Goal: Information Seeking & Learning: Learn about a topic

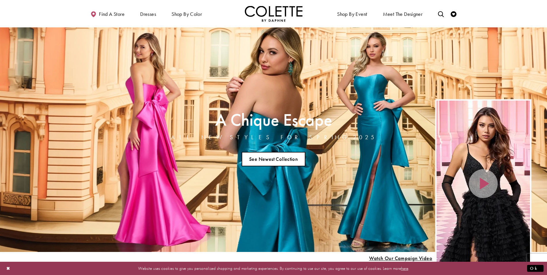
click at [265, 155] on link "See Newest Collection" at bounding box center [274, 159] width 64 height 14
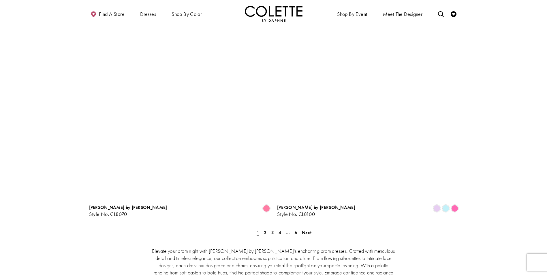
scroll to position [1182, 0]
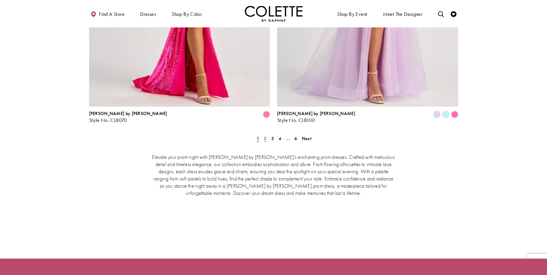
click at [264, 134] on link "2" at bounding box center [265, 138] width 6 height 8
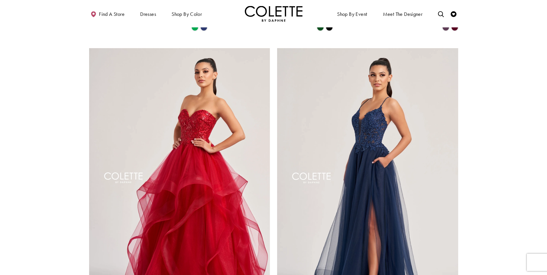
scroll to position [1070, 0]
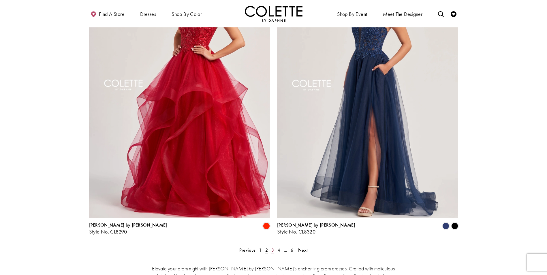
click at [272, 247] on span "3" at bounding box center [272, 250] width 3 height 6
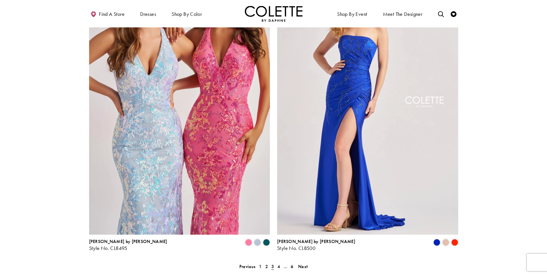
scroll to position [1128, 0]
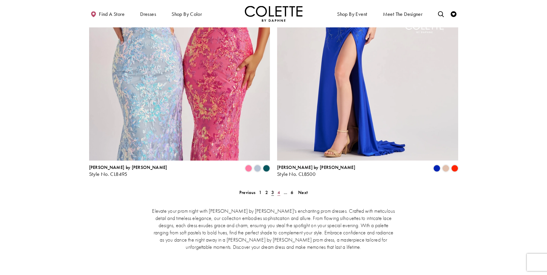
click at [278, 189] on span "4" at bounding box center [278, 192] width 3 height 6
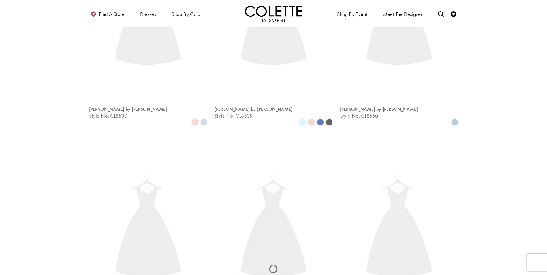
scroll to position [148, 0]
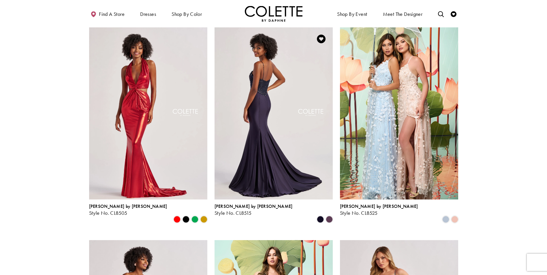
click at [259, 103] on img "Visit Colette by Daphne Style No. CL8515 Page" at bounding box center [273, 113] width 118 height 172
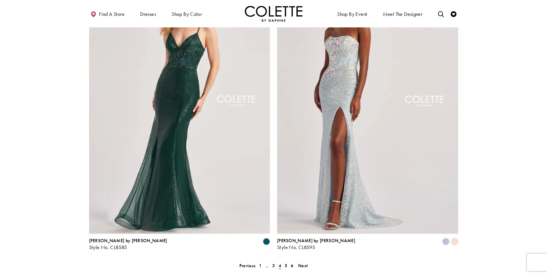
scroll to position [1157, 0]
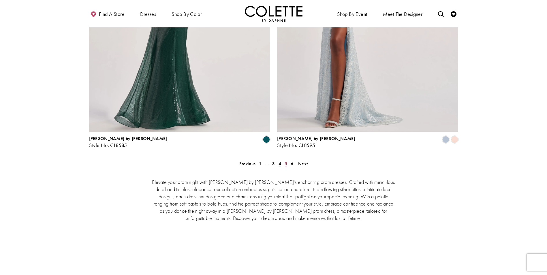
click at [285, 161] on span "5" at bounding box center [286, 164] width 3 height 6
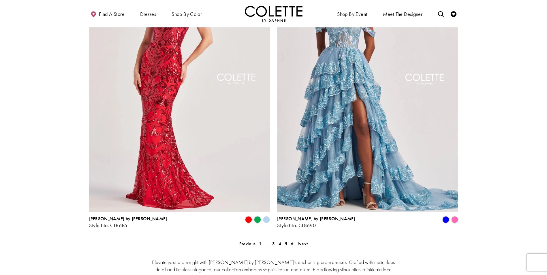
scroll to position [1157, 0]
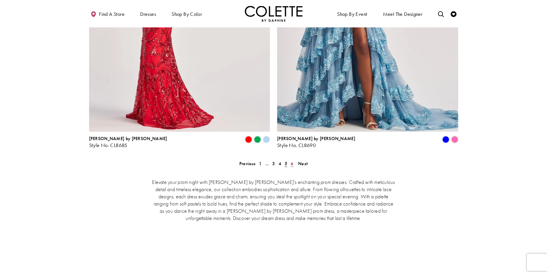
click at [293, 159] on link "6" at bounding box center [292, 163] width 6 height 8
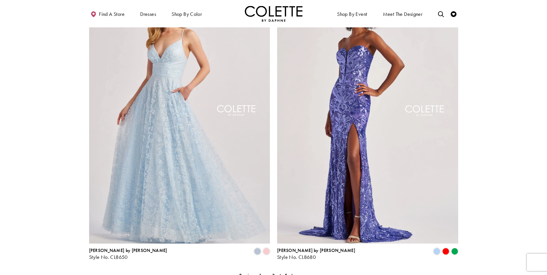
scroll to position [926, 0]
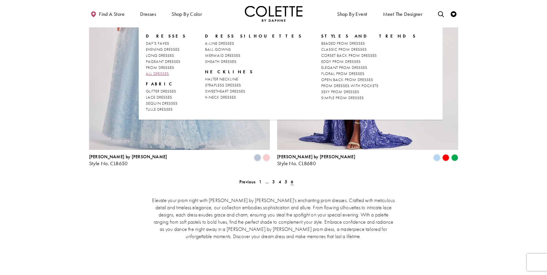
click at [157, 74] on span "ALL DRESSES" at bounding box center [157, 73] width 23 height 5
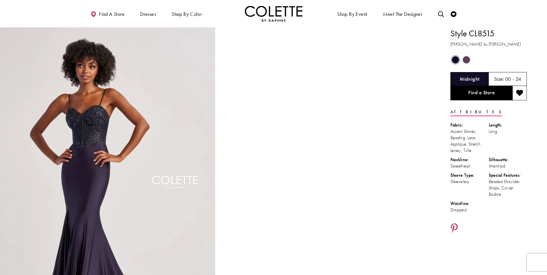
click at [465, 60] on span "Product color controls state depends on size chosen" at bounding box center [466, 59] width 7 height 7
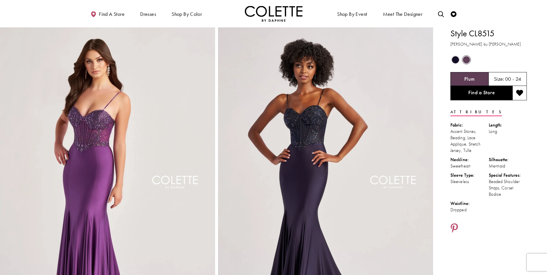
click at [453, 60] on span "Product color controls state depends on size chosen" at bounding box center [455, 59] width 7 height 7
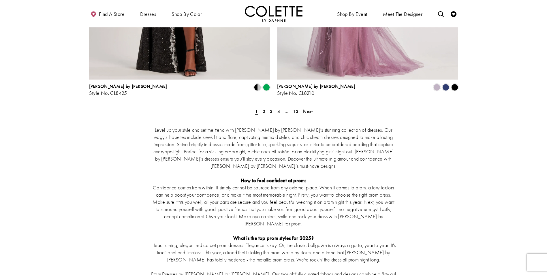
scroll to position [1095, 0]
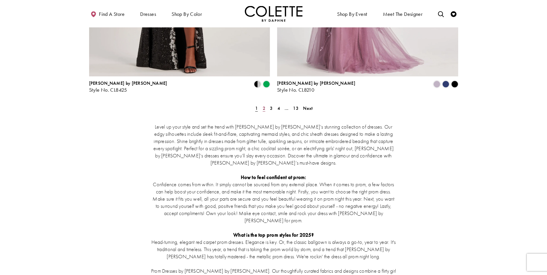
click at [263, 105] on span "2" at bounding box center [264, 108] width 3 height 6
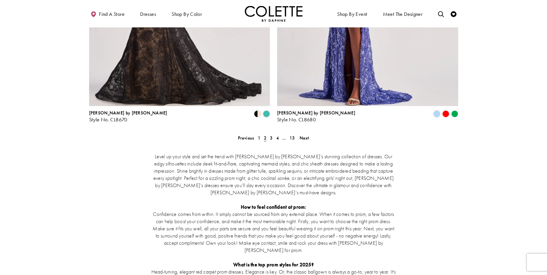
scroll to position [1069, 0]
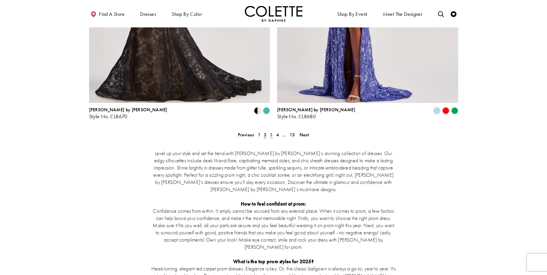
click at [270, 132] on span "3" at bounding box center [271, 135] width 3 height 6
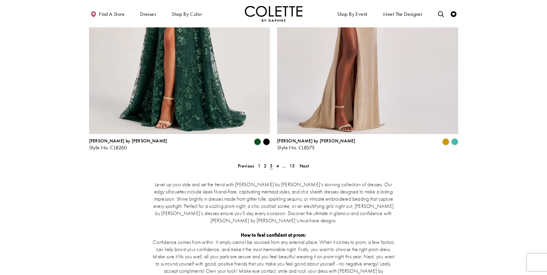
scroll to position [1040, 0]
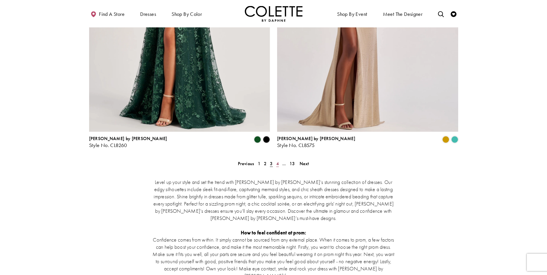
click at [278, 161] on span "4" at bounding box center [277, 164] width 3 height 6
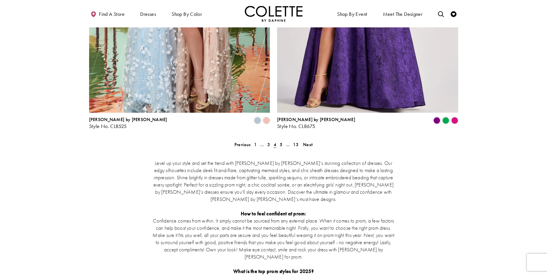
scroll to position [1069, 0]
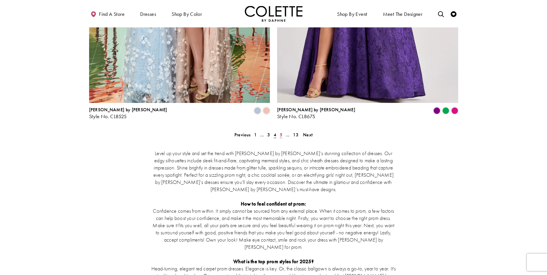
click at [282, 132] on span "5" at bounding box center [281, 135] width 3 height 6
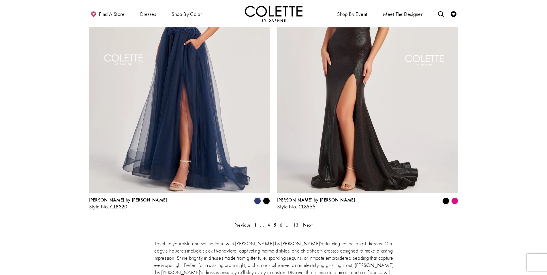
scroll to position [982, 0]
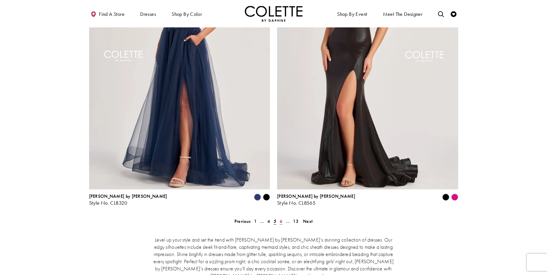
click at [281, 218] on span "6" at bounding box center [281, 221] width 3 height 6
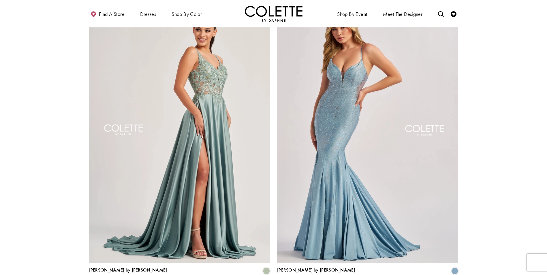
scroll to position [1011, 0]
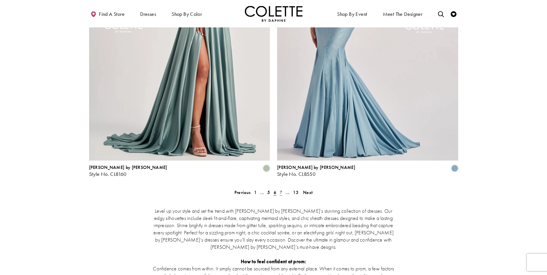
click at [281, 189] on span "7" at bounding box center [281, 192] width 3 height 6
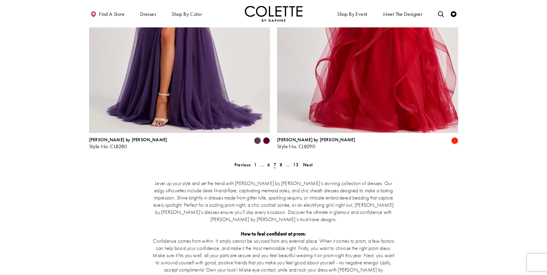
scroll to position [1040, 0]
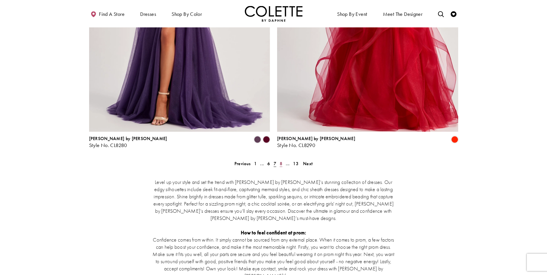
click at [280, 161] on span "8" at bounding box center [281, 164] width 3 height 6
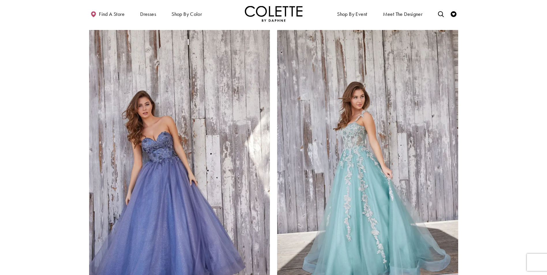
scroll to position [982, 0]
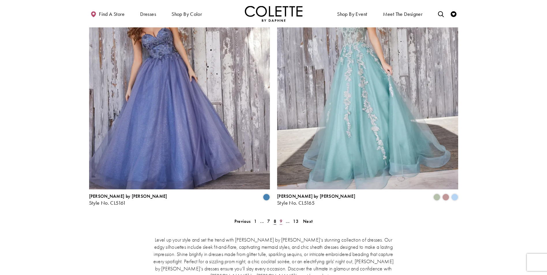
click at [280, 218] on span "9" at bounding box center [281, 221] width 3 height 6
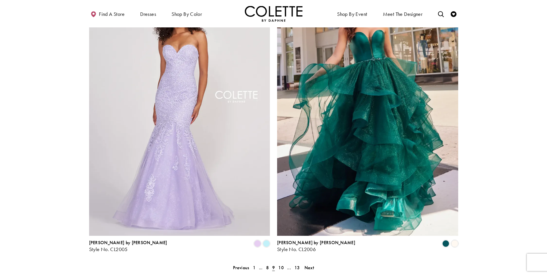
scroll to position [1040, 0]
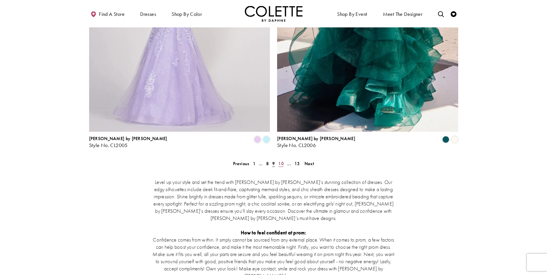
click at [280, 161] on span "10" at bounding box center [280, 164] width 5 height 6
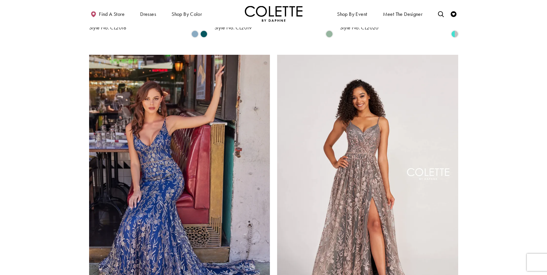
scroll to position [982, 0]
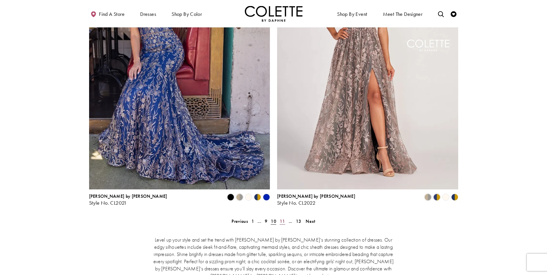
click at [282, 218] on span "11" at bounding box center [282, 221] width 5 height 6
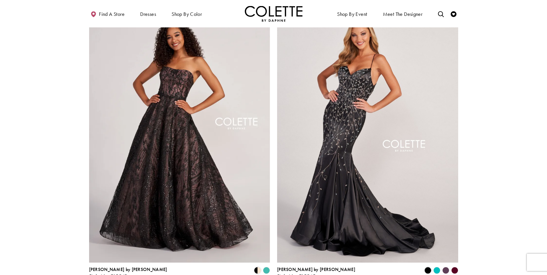
scroll to position [982, 0]
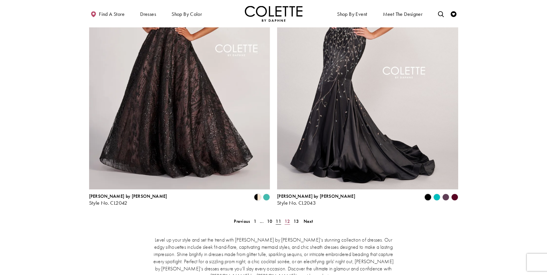
click at [286, 218] on span "12" at bounding box center [287, 221] width 5 height 6
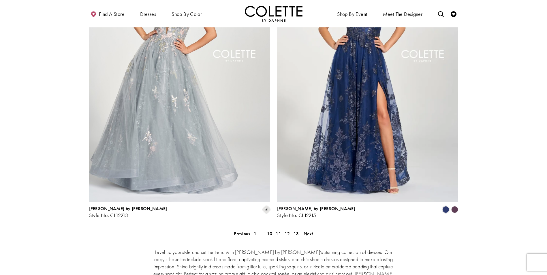
scroll to position [982, 0]
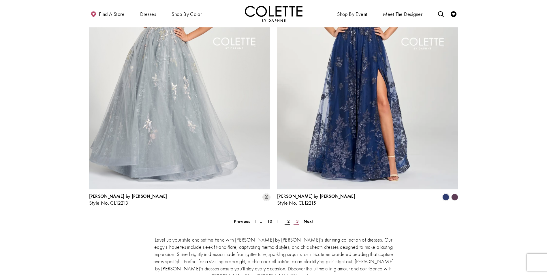
click at [297, 218] on span "13" at bounding box center [295, 221] width 5 height 6
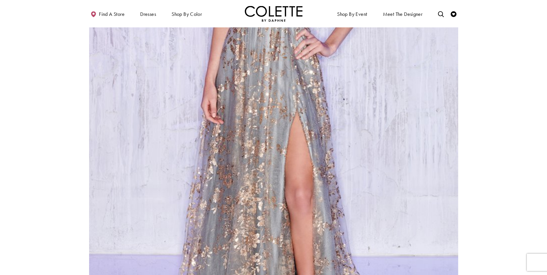
scroll to position [1011, 0]
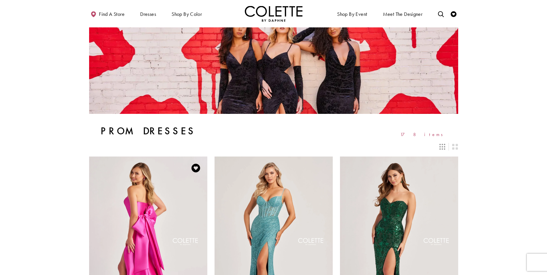
scroll to position [29, 0]
